Goal: Task Accomplishment & Management: Use online tool/utility

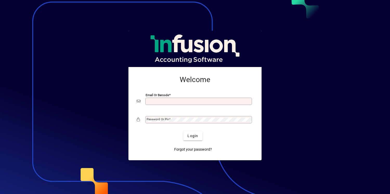
click at [191, 102] on input "Email or Barcode" at bounding box center [199, 101] width 105 height 4
type input "**********"
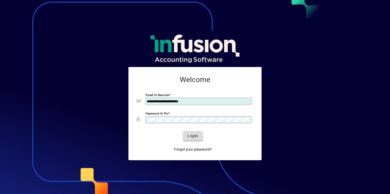
click at [195, 136] on span "Login" at bounding box center [192, 135] width 11 height 5
